Goal: Task Accomplishment & Management: Manage account settings

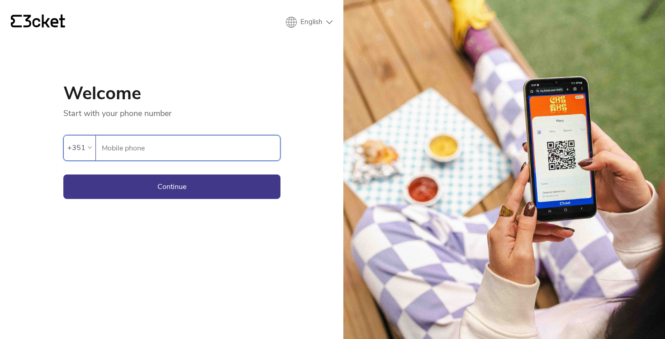
type input "912775094"
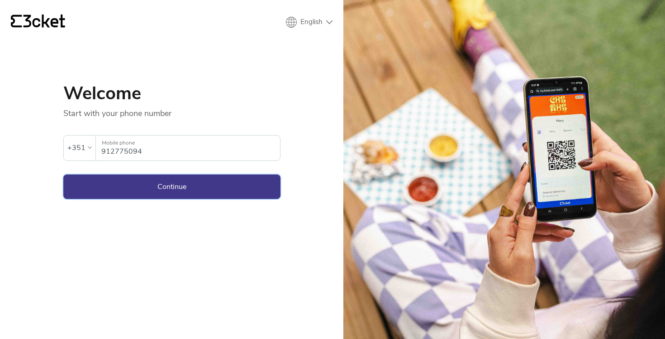
click at [176, 185] on button "Continue" at bounding box center [171, 186] width 217 height 24
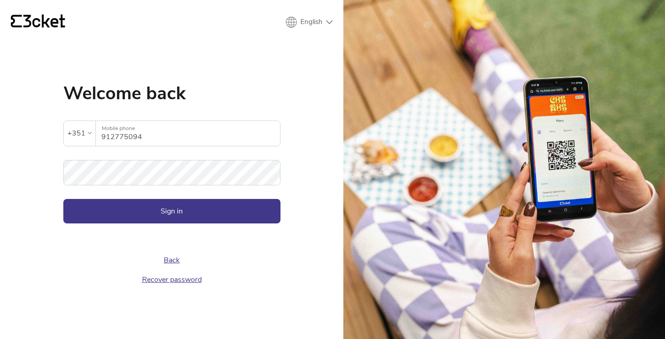
click at [160, 133] on input "912775094" at bounding box center [190, 133] width 179 height 25
drag, startPoint x: 246, startPoint y: 205, endPoint x: 175, endPoint y: 100, distance: 126.8
click at [134, 128] on input "912775094" at bounding box center [190, 133] width 179 height 25
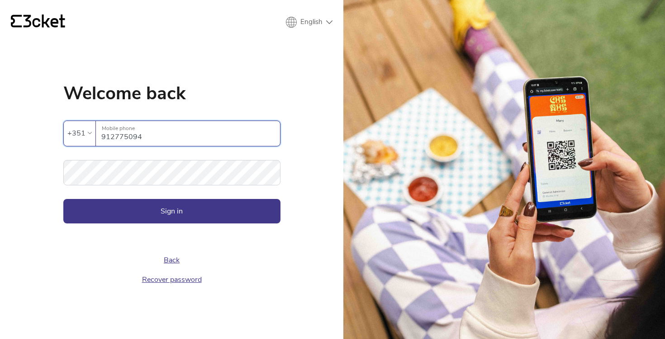
click at [137, 130] on input "912775094" at bounding box center [190, 133] width 179 height 25
paste input "33238617"
type input "933238617"
click at [150, 204] on button "Sign in" at bounding box center [171, 211] width 217 height 24
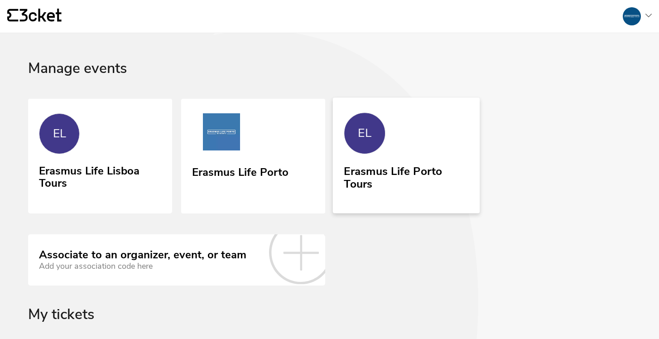
click at [422, 180] on div "Erasmus Life Porto Tours" at bounding box center [406, 175] width 124 height 29
